Goal: Answer question/provide support

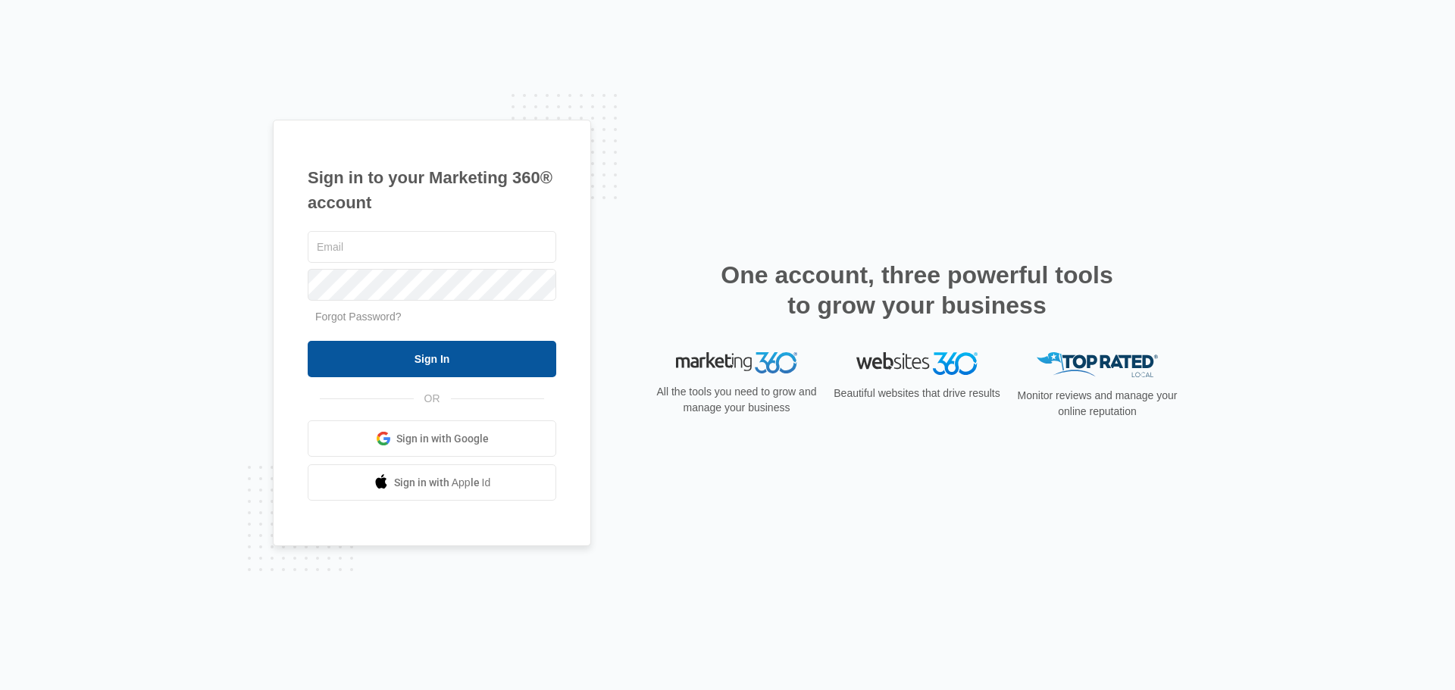
type input "[EMAIL_ADDRESS][DOMAIN_NAME]"
click at [463, 358] on input "Sign In" at bounding box center [432, 359] width 249 height 36
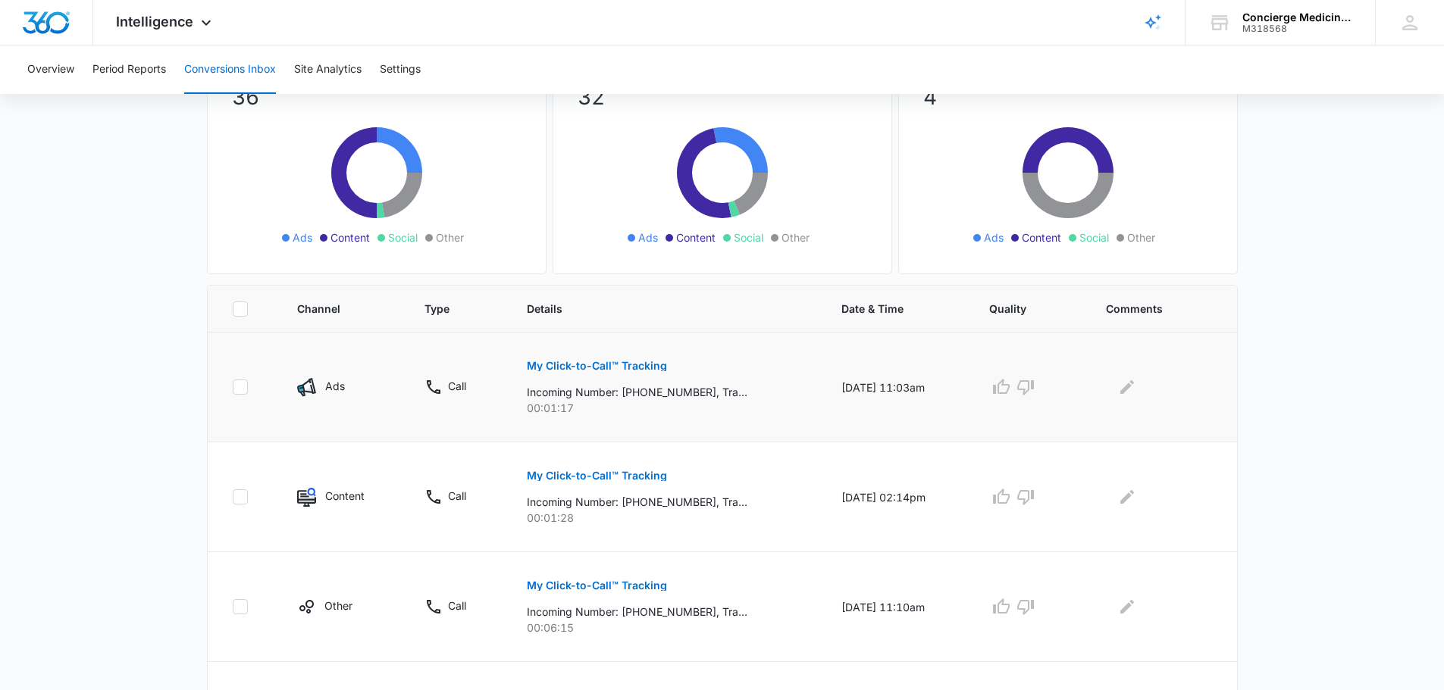
scroll to position [152, 0]
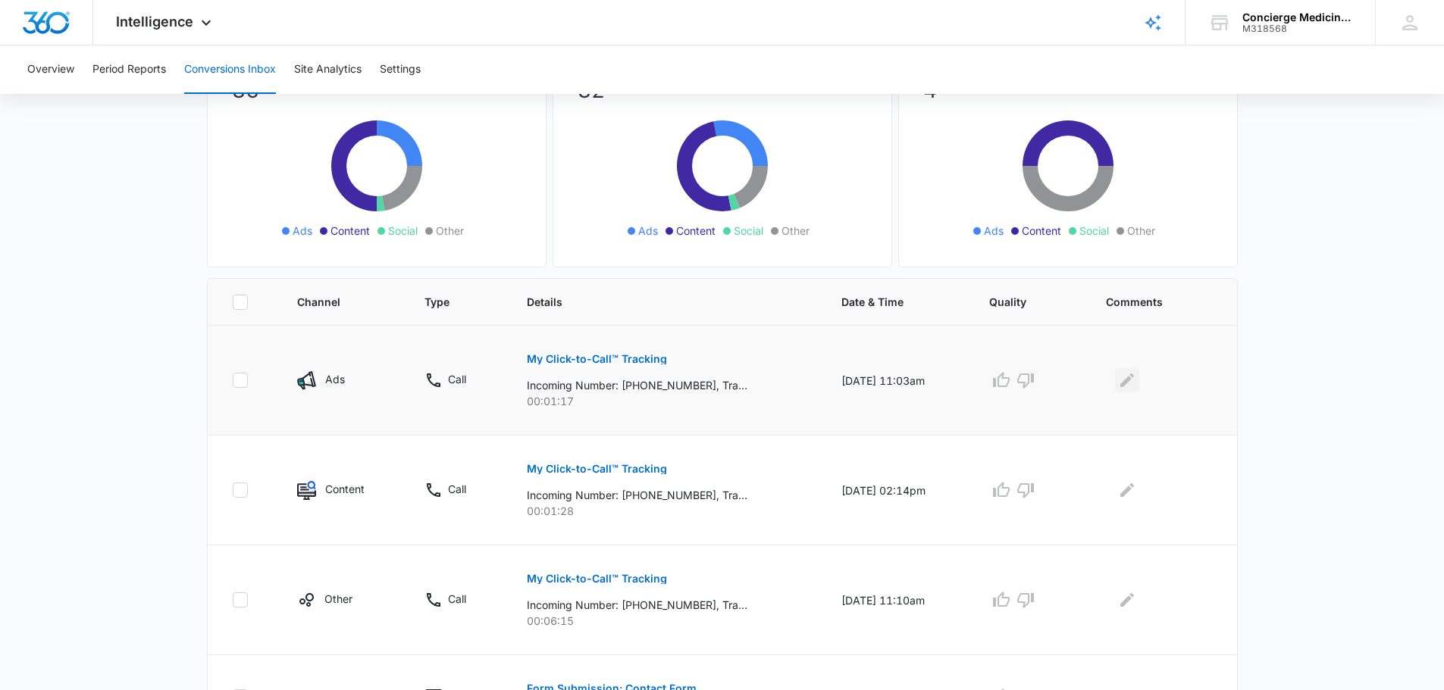
click at [1136, 380] on icon "Edit Comments" at bounding box center [1127, 380] width 18 height 18
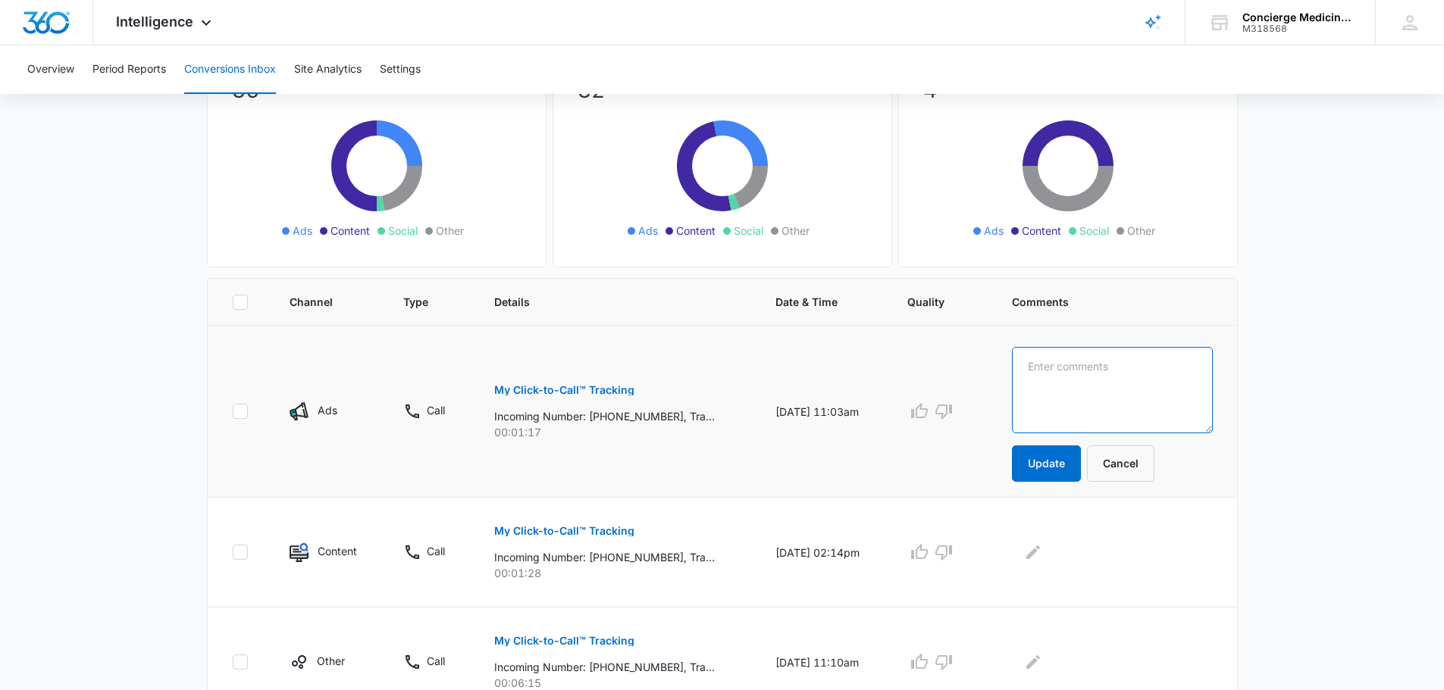
click at [1117, 376] on textarea at bounding box center [1112, 390] width 201 height 86
type textarea "Wrong number. Asking for Concierge Home Health - AL"
click at [1081, 464] on button "Update" at bounding box center [1046, 464] width 69 height 36
